Goal: Information Seeking & Learning: Learn about a topic

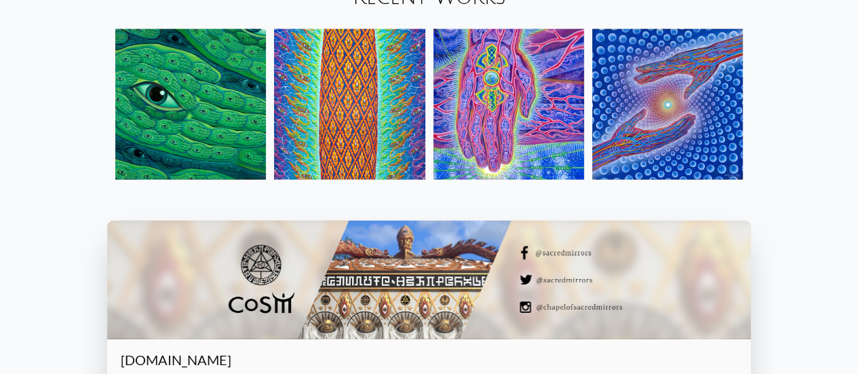
scroll to position [1410, 0]
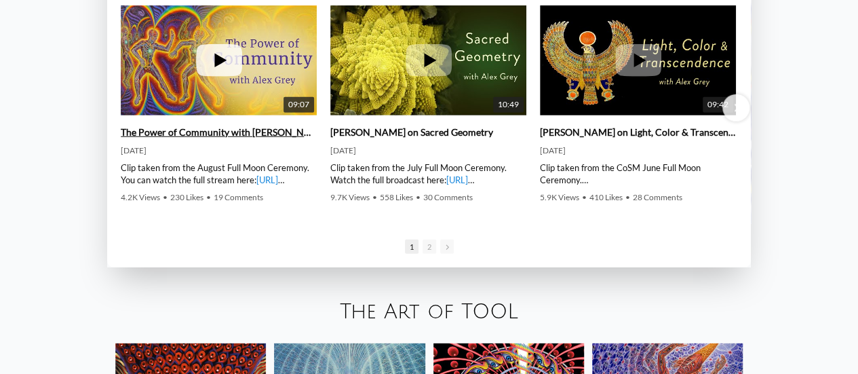
scroll to position [1804, 0]
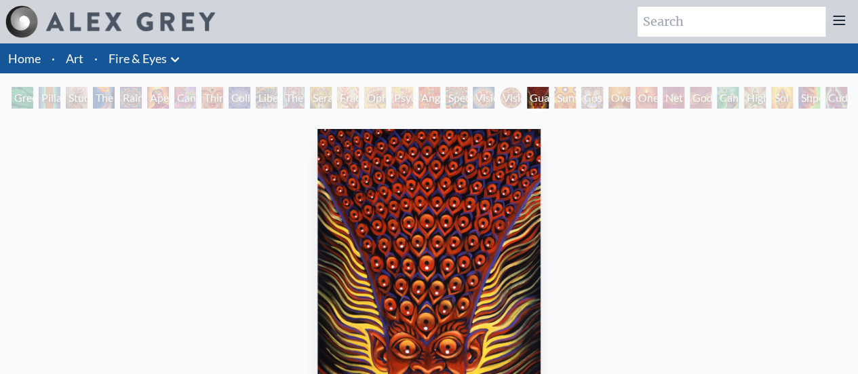
click at [235, 132] on div "Guardian of Infinite Vision 2005, acrylic on linen, 30 x 40 in. Visit the CoSM …" at bounding box center [429, 357] width 836 height 469
click at [212, 102] on div "Third Eye Tears of Joy" at bounding box center [212, 98] width 22 height 22
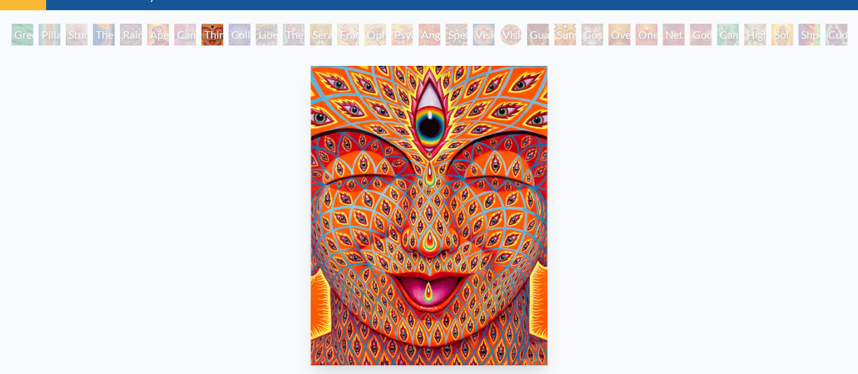
click at [831, 35] on div "Green Hand Pillar of Awareness Study for the Great Turn The Torch Rainbow Eye R…" at bounding box center [429, 37] width 841 height 26
click at [793, 33] on div "Sol Invictus" at bounding box center [782, 35] width 22 height 22
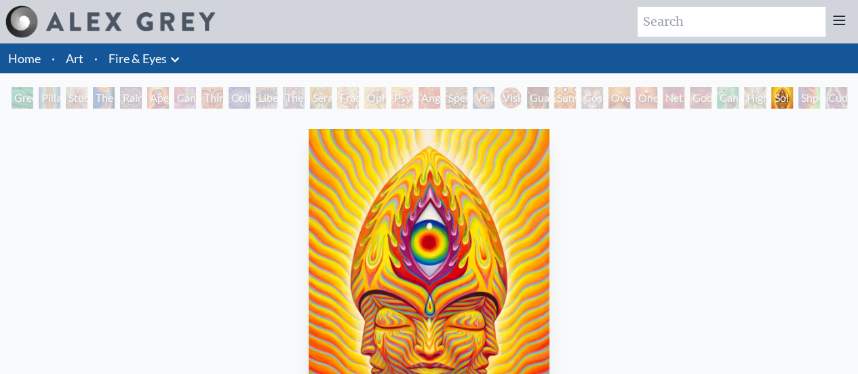
click at [167, 13] on img at bounding box center [130, 21] width 169 height 19
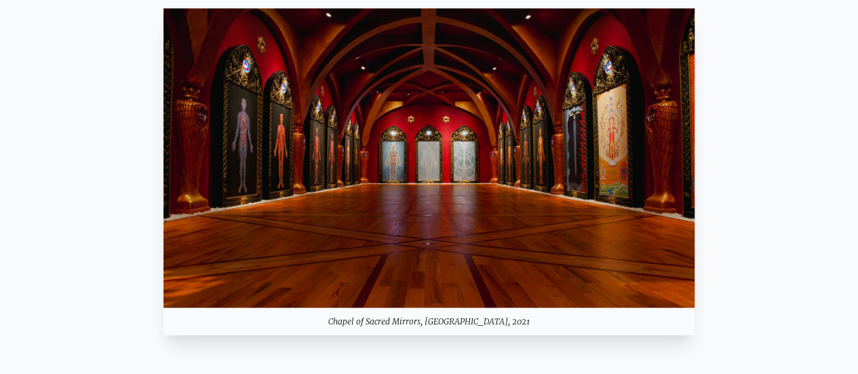
scroll to position [981, 0]
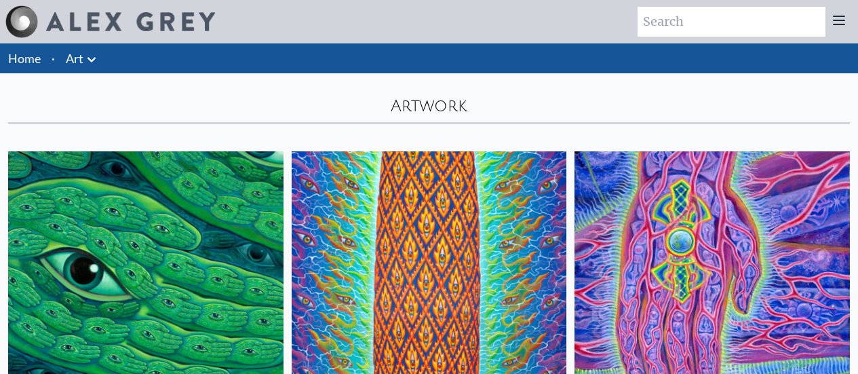
click at [158, 195] on img at bounding box center [145, 288] width 275 height 275
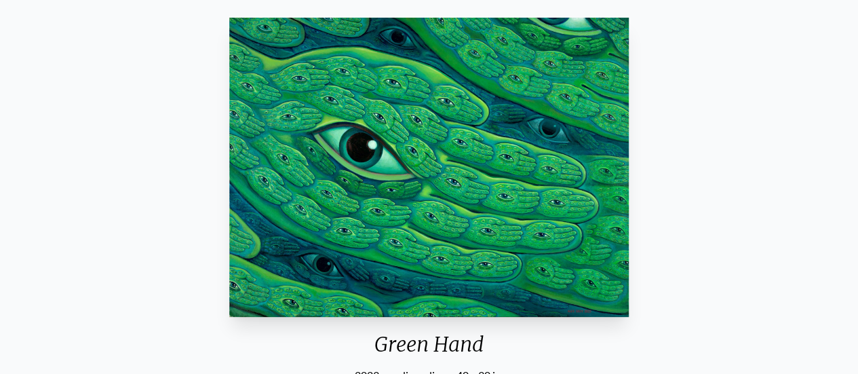
scroll to position [159, 0]
